Goal: Navigation & Orientation: Find specific page/section

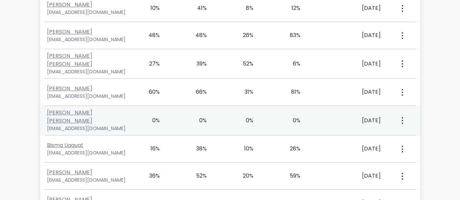
scroll to position [363, 0]
click at [260, 123] on div "Syeda Zoya Ahsan syedazoyaahsan64@gmail.com 0% 0% 0% 0% Oct. 18, 2024 View Prof…" at bounding box center [230, 120] width 380 height 29
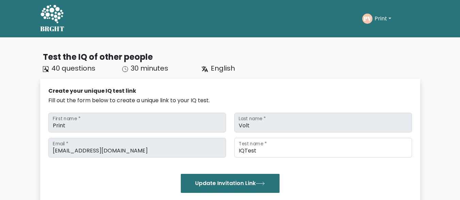
scroll to position [730, 0]
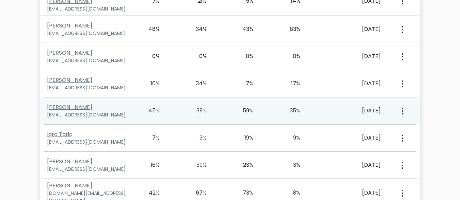
click at [404, 103] on button "button" at bounding box center [401, 110] width 5 height 21
click at [414, 126] on link "View Profile" at bounding box center [426, 130] width 54 height 11
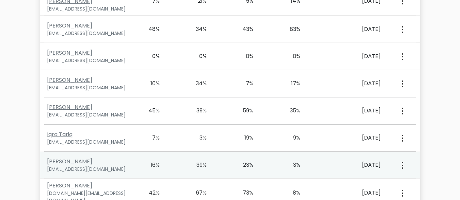
scroll to position [750, 0]
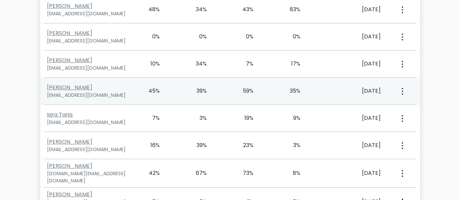
click at [400, 83] on button "button" at bounding box center [401, 91] width 5 height 21
click at [408, 105] on link "View Profile" at bounding box center [426, 110] width 54 height 11
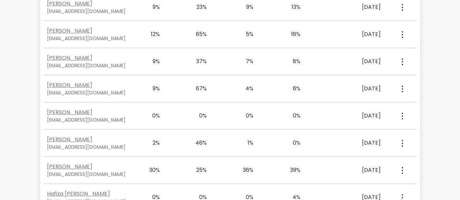
scroll to position [4245, 0]
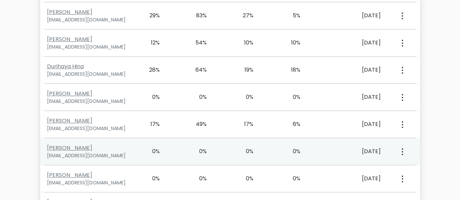
click at [402, 149] on icon "button" at bounding box center [402, 152] width 1 height 7
click at [419, 166] on link "View Profile" at bounding box center [426, 171] width 54 height 11
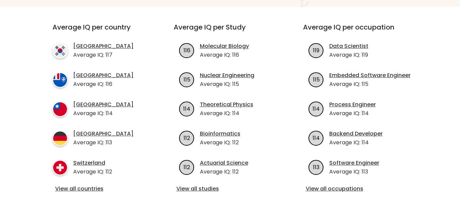
scroll to position [239, 0]
